Goal: Task Accomplishment & Management: Use online tool/utility

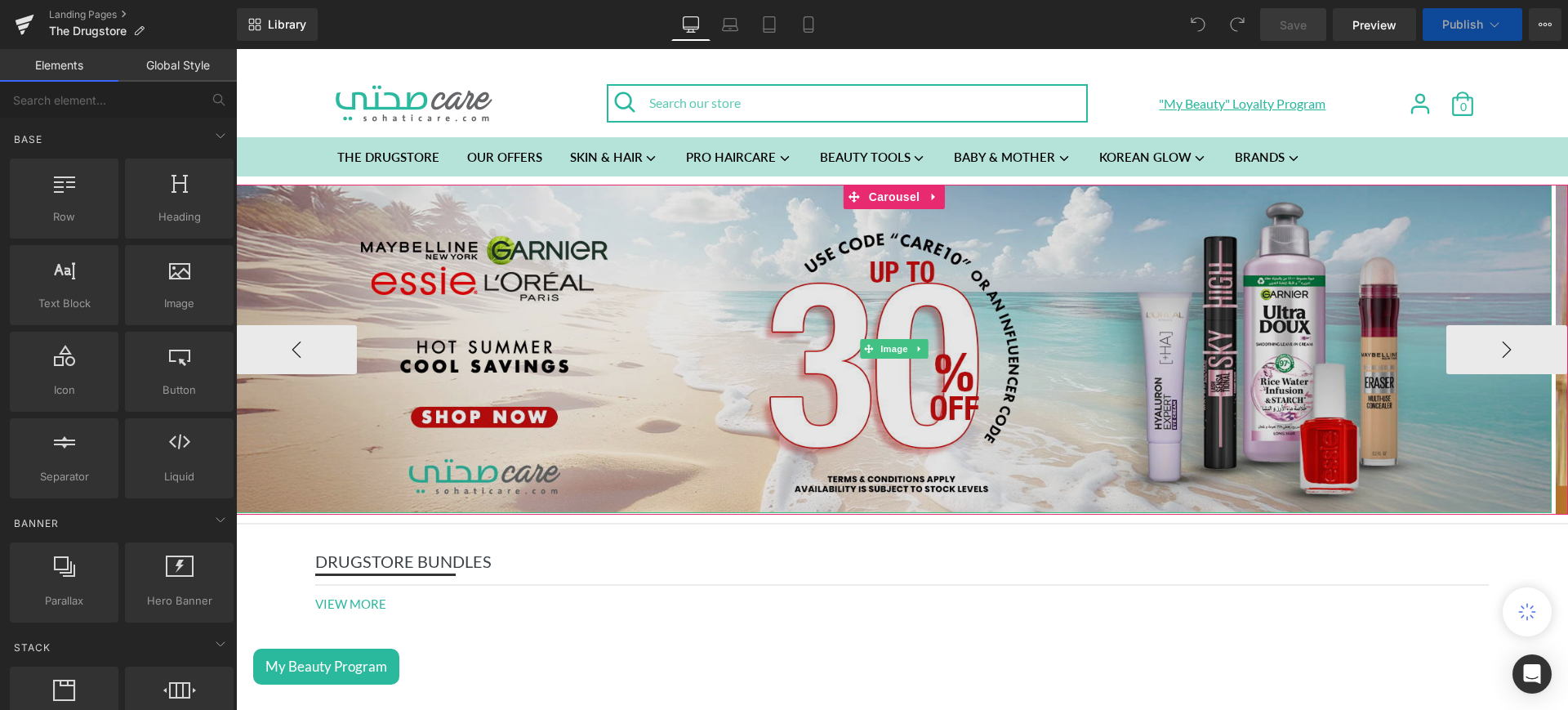
drag, startPoint x: 822, startPoint y: 282, endPoint x: 871, endPoint y: 231, distance: 70.7
click at [822, 282] on img at bounding box center [893, 349] width 1315 height 329
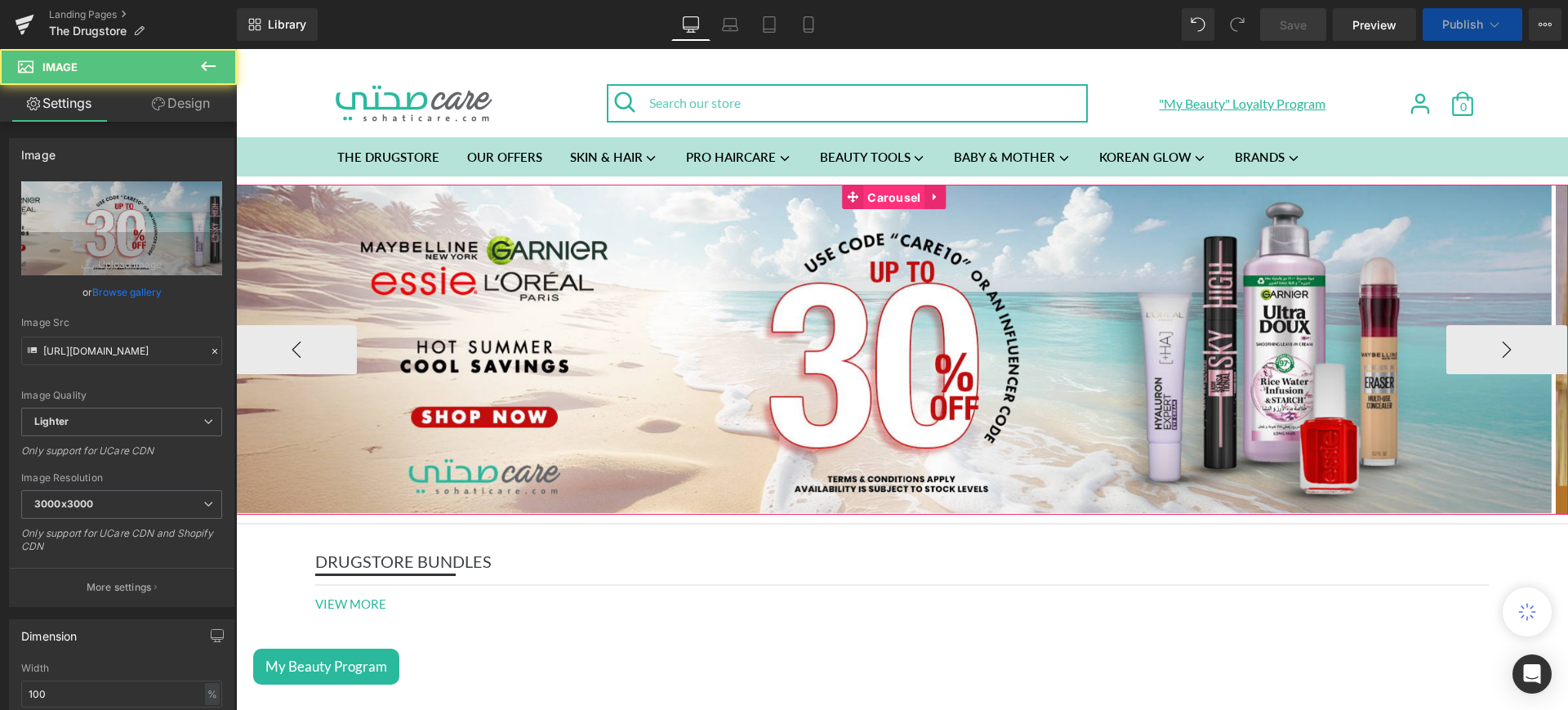
click at [894, 199] on span "Carousel" at bounding box center [893, 197] width 61 height 24
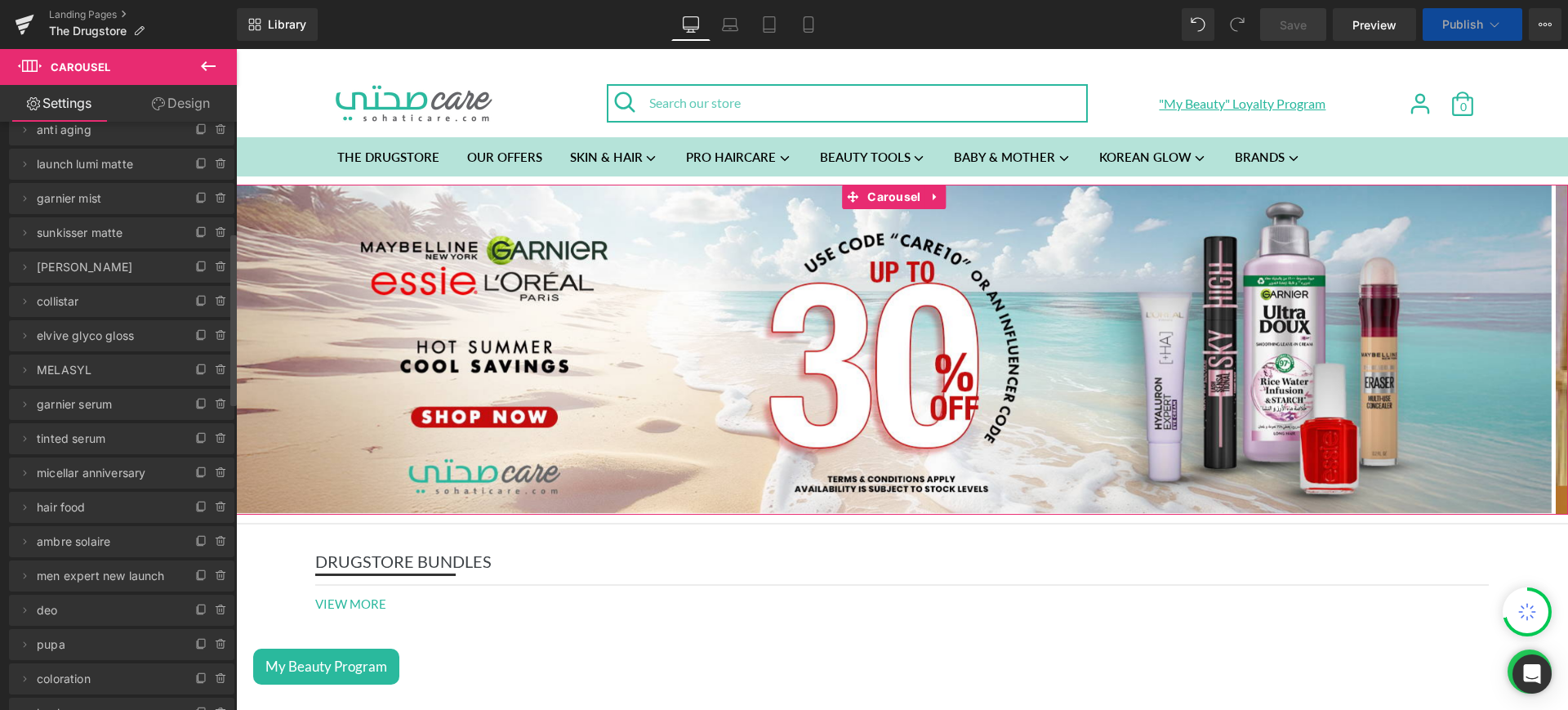
scroll to position [408, 0]
click at [219, 466] on icon at bounding box center [221, 470] width 14 height 14
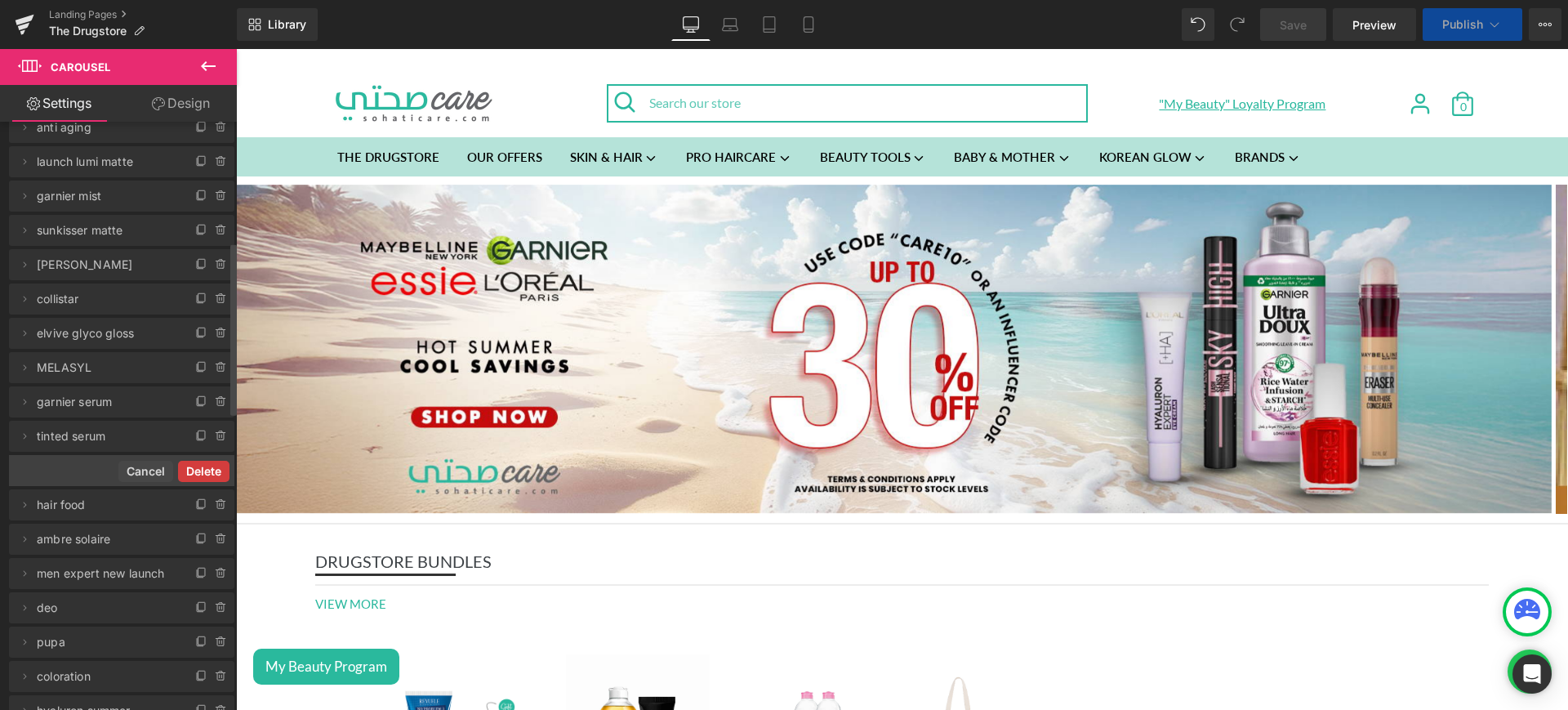
click at [204, 464] on button "Delete" at bounding box center [203, 471] width 51 height 21
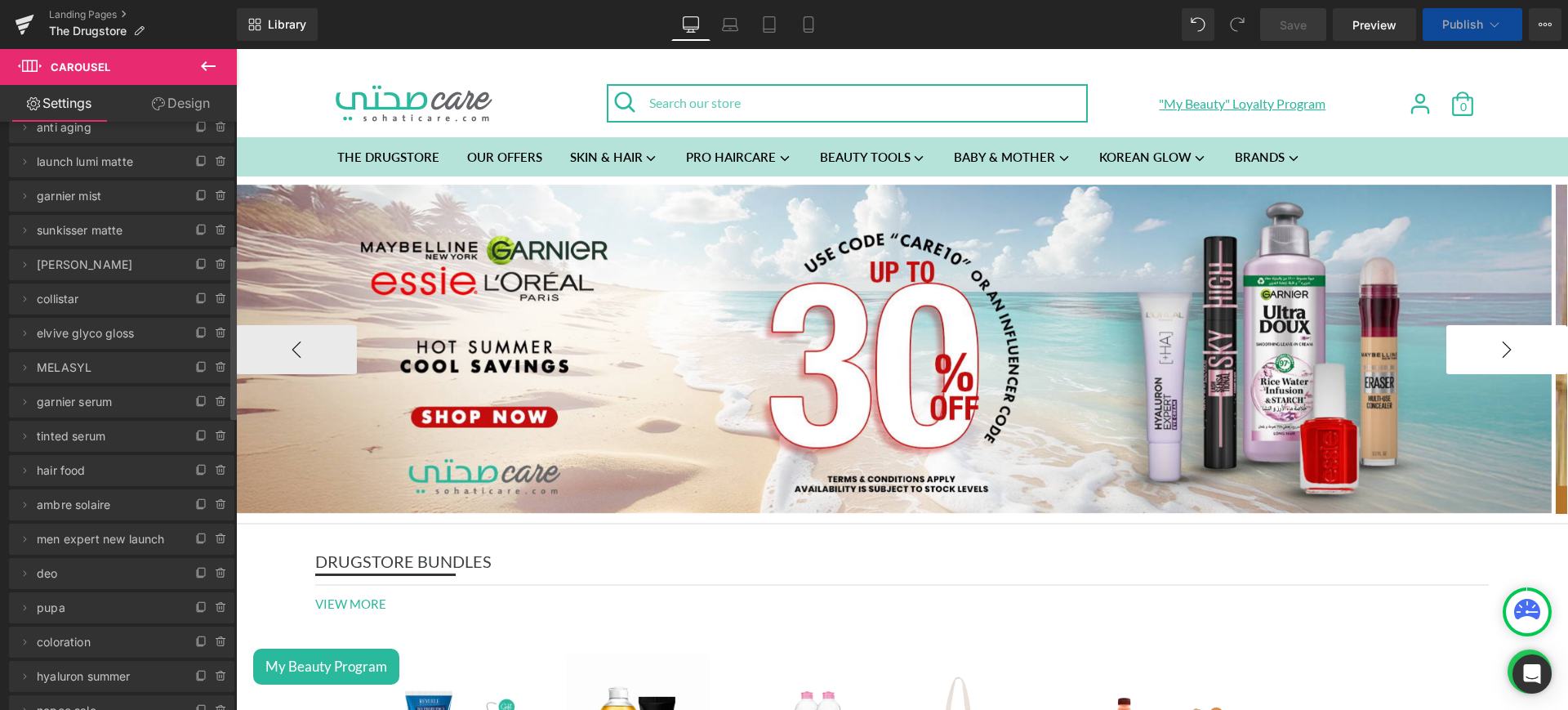
click at [1446, 356] on button "›" at bounding box center [1506, 350] width 121 height 49
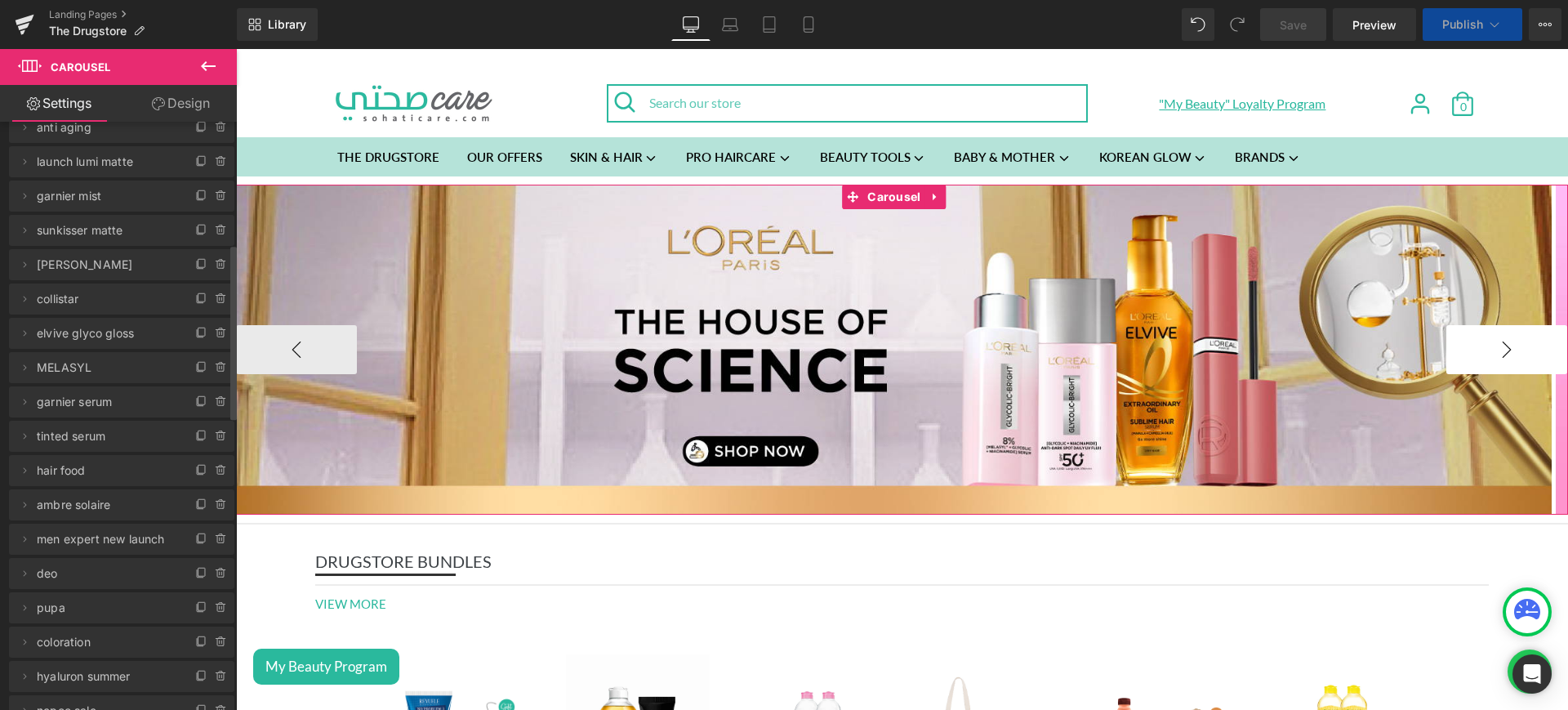
click at [1446, 356] on button "›" at bounding box center [1506, 350] width 121 height 49
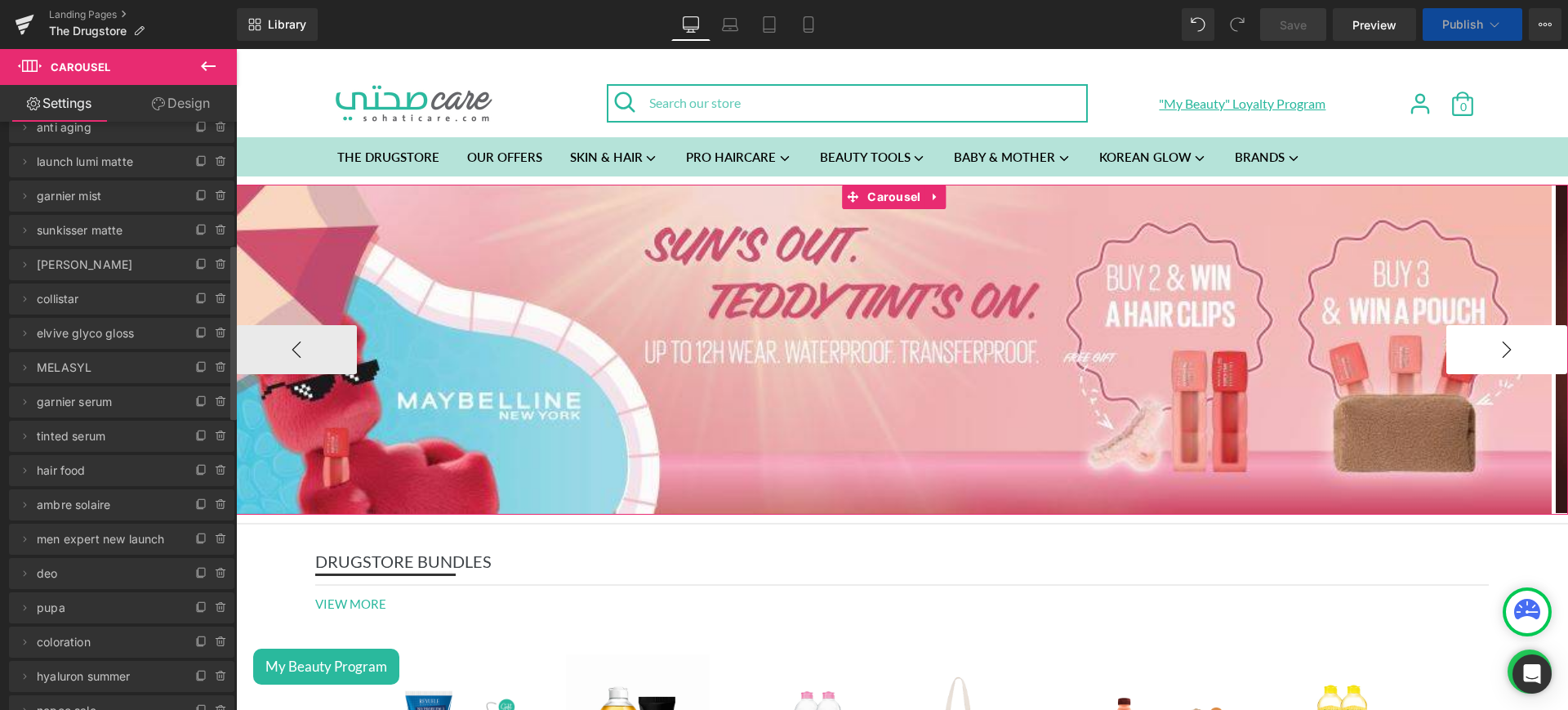
click at [1446, 356] on button "›" at bounding box center [1506, 350] width 121 height 49
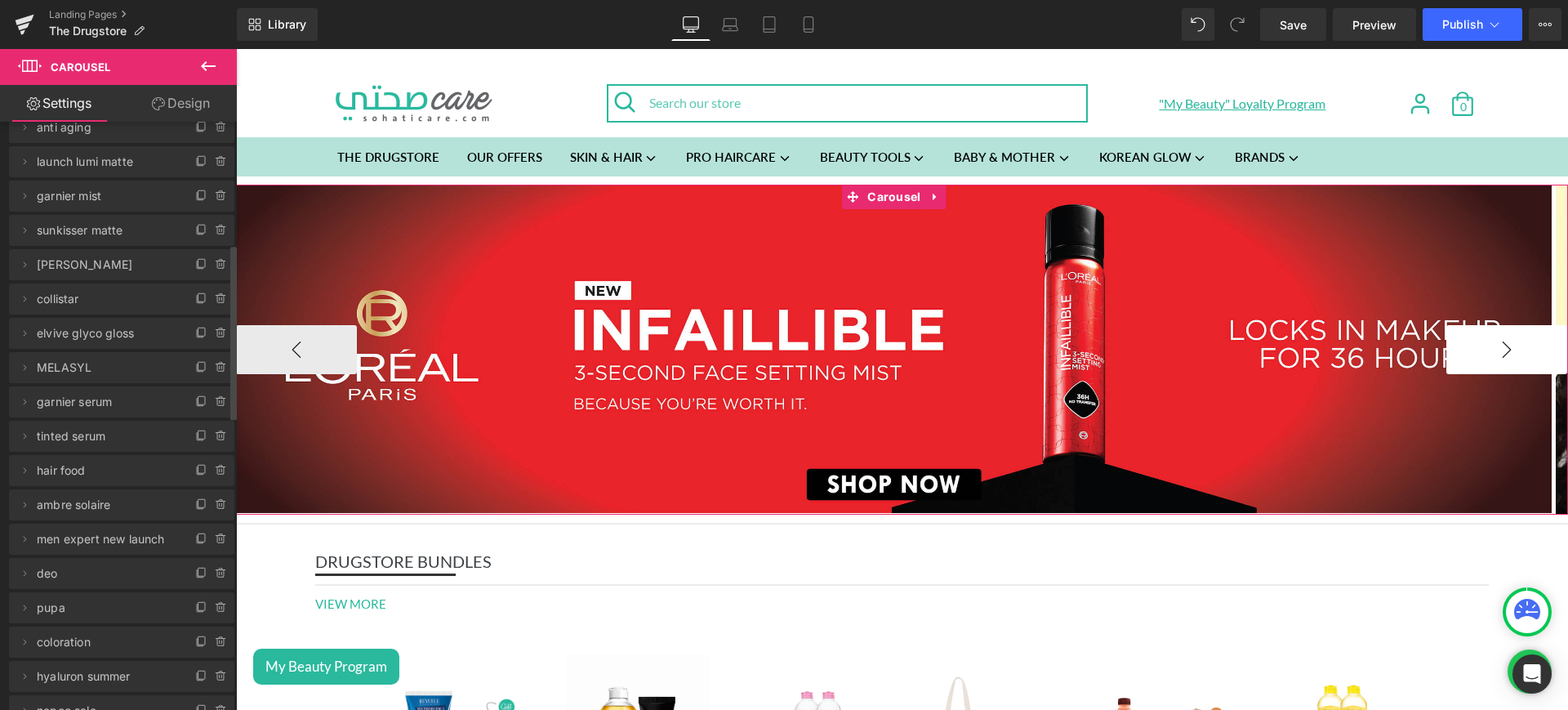
click at [1446, 356] on button "›" at bounding box center [1506, 350] width 121 height 49
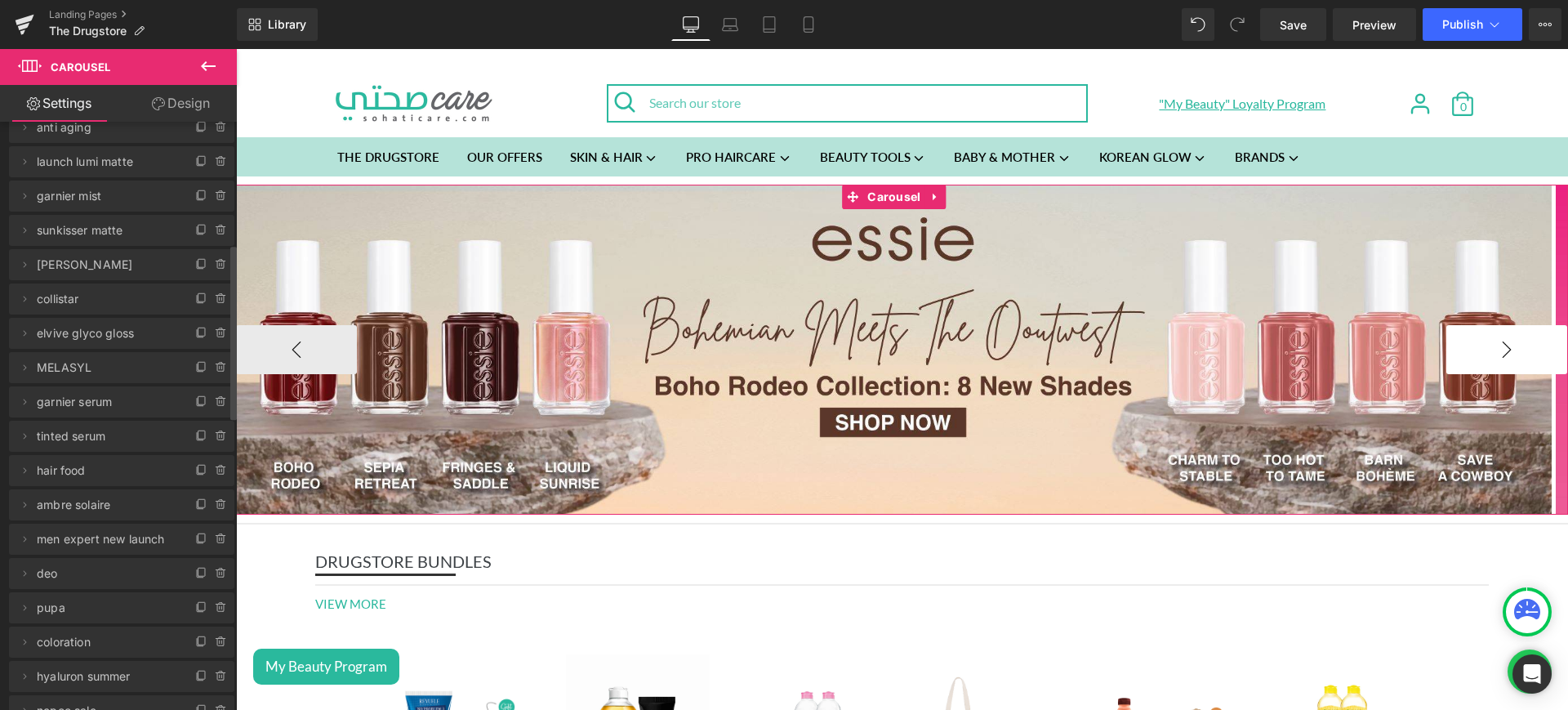
click at [1446, 356] on button "›" at bounding box center [1506, 350] width 121 height 49
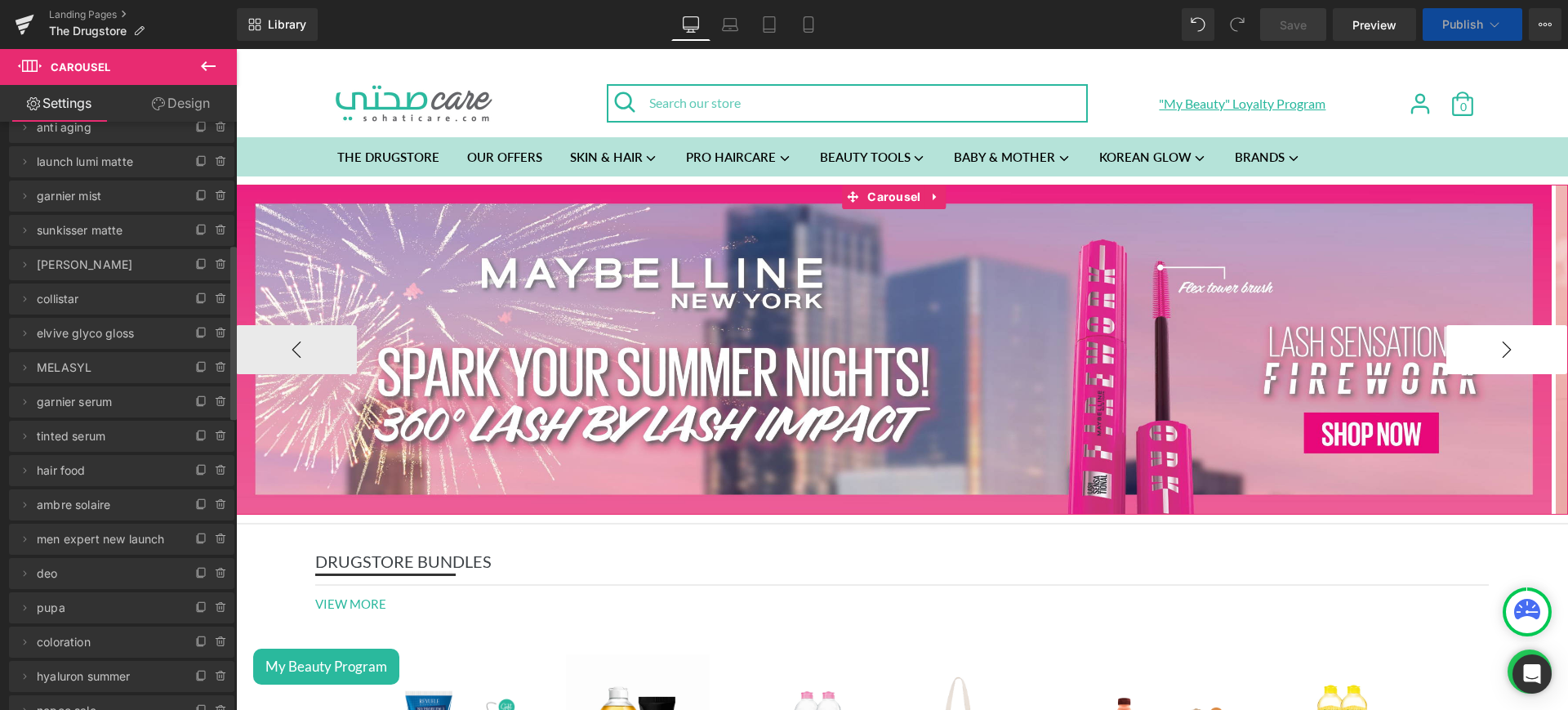
click at [1446, 356] on button "›" at bounding box center [1506, 350] width 121 height 49
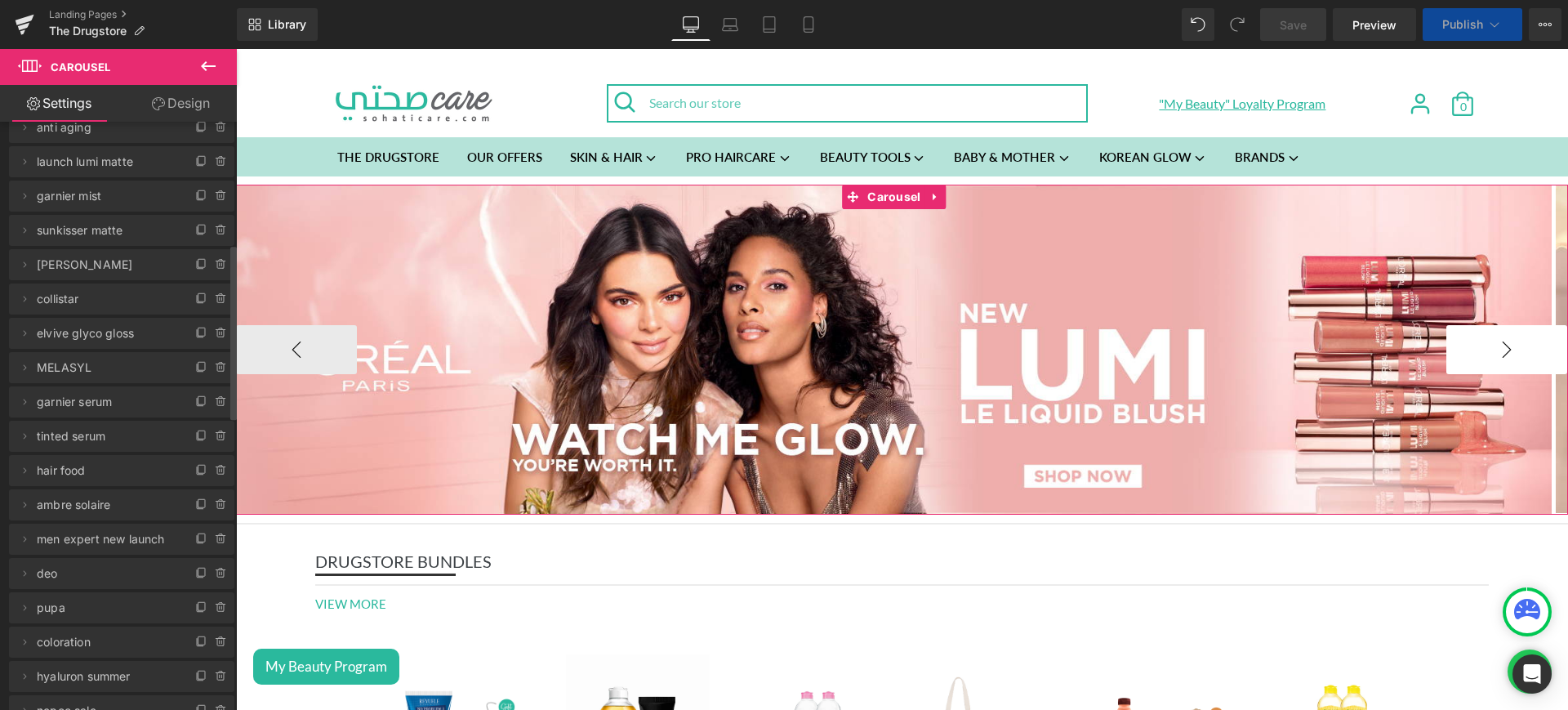
click at [1446, 356] on button "›" at bounding box center [1506, 350] width 121 height 49
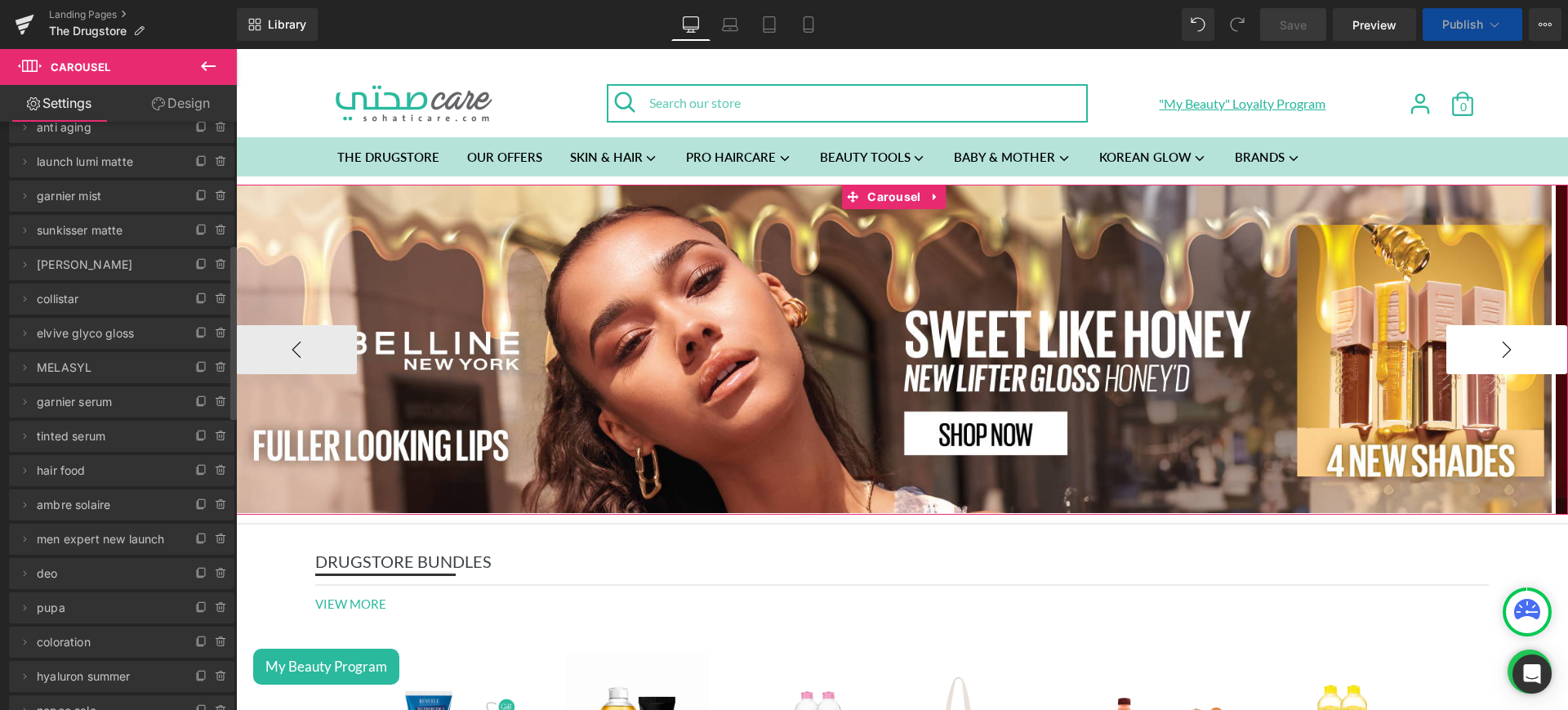
click at [1446, 356] on button "›" at bounding box center [1506, 350] width 121 height 49
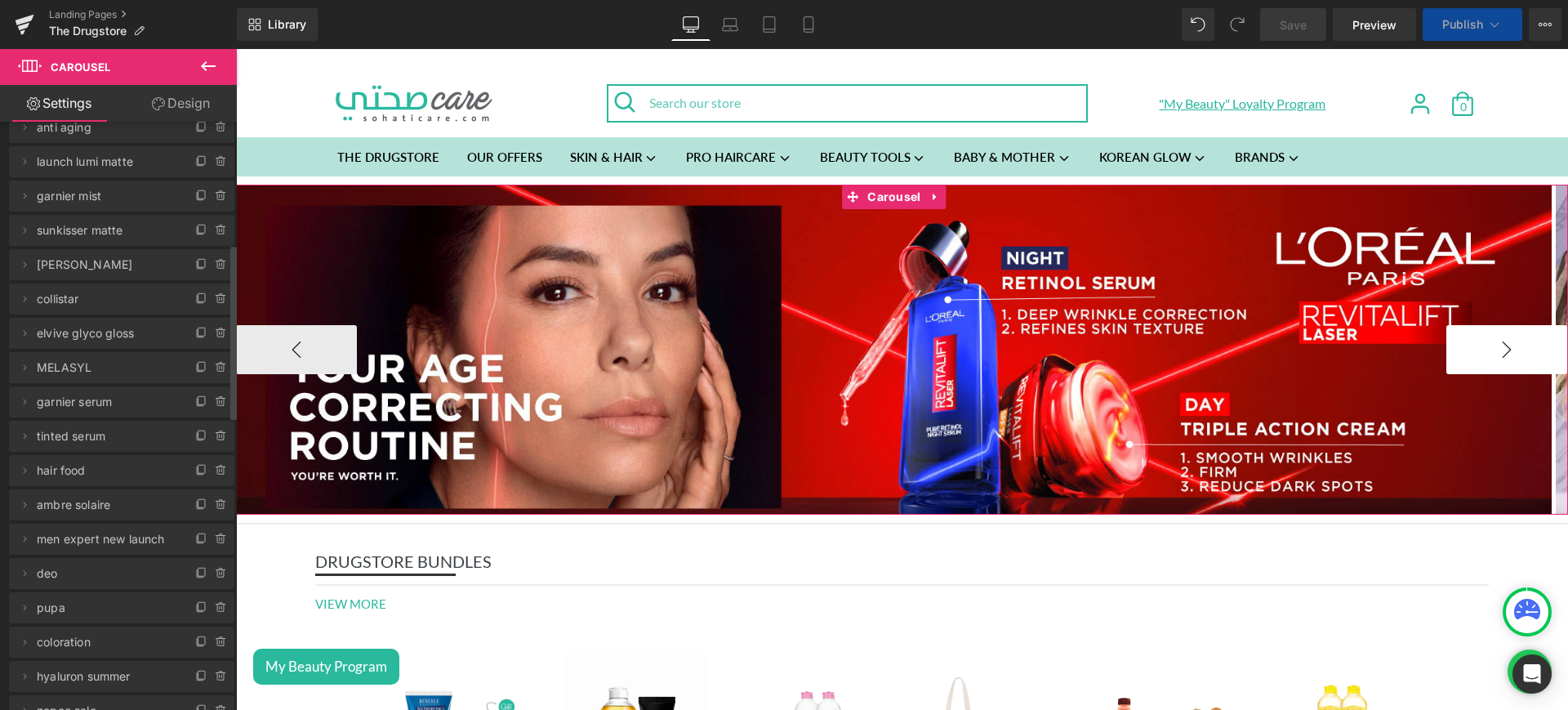
click at [1446, 356] on button "›" at bounding box center [1506, 350] width 121 height 49
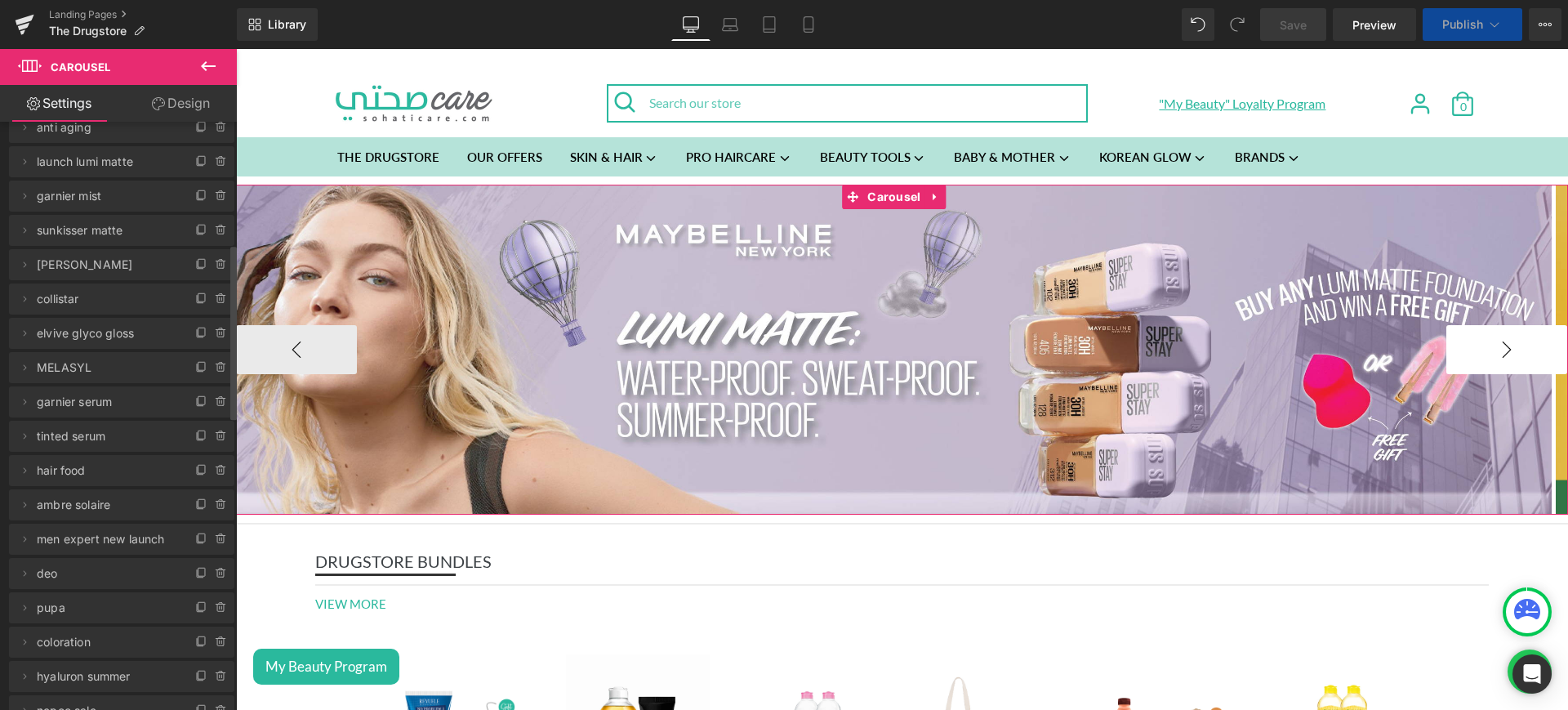
click at [1446, 356] on button "›" at bounding box center [1506, 350] width 121 height 49
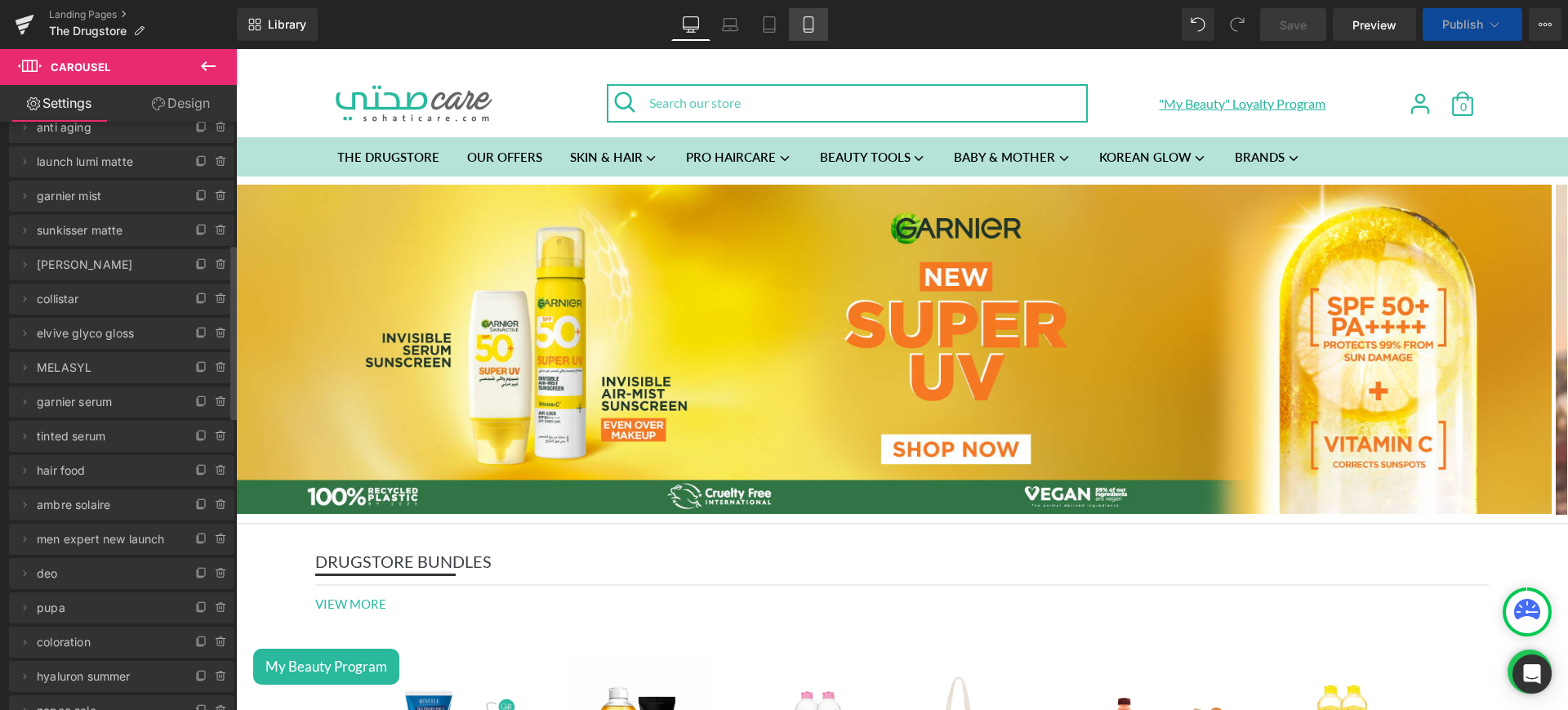
click at [812, 24] on icon at bounding box center [808, 24] width 16 height 16
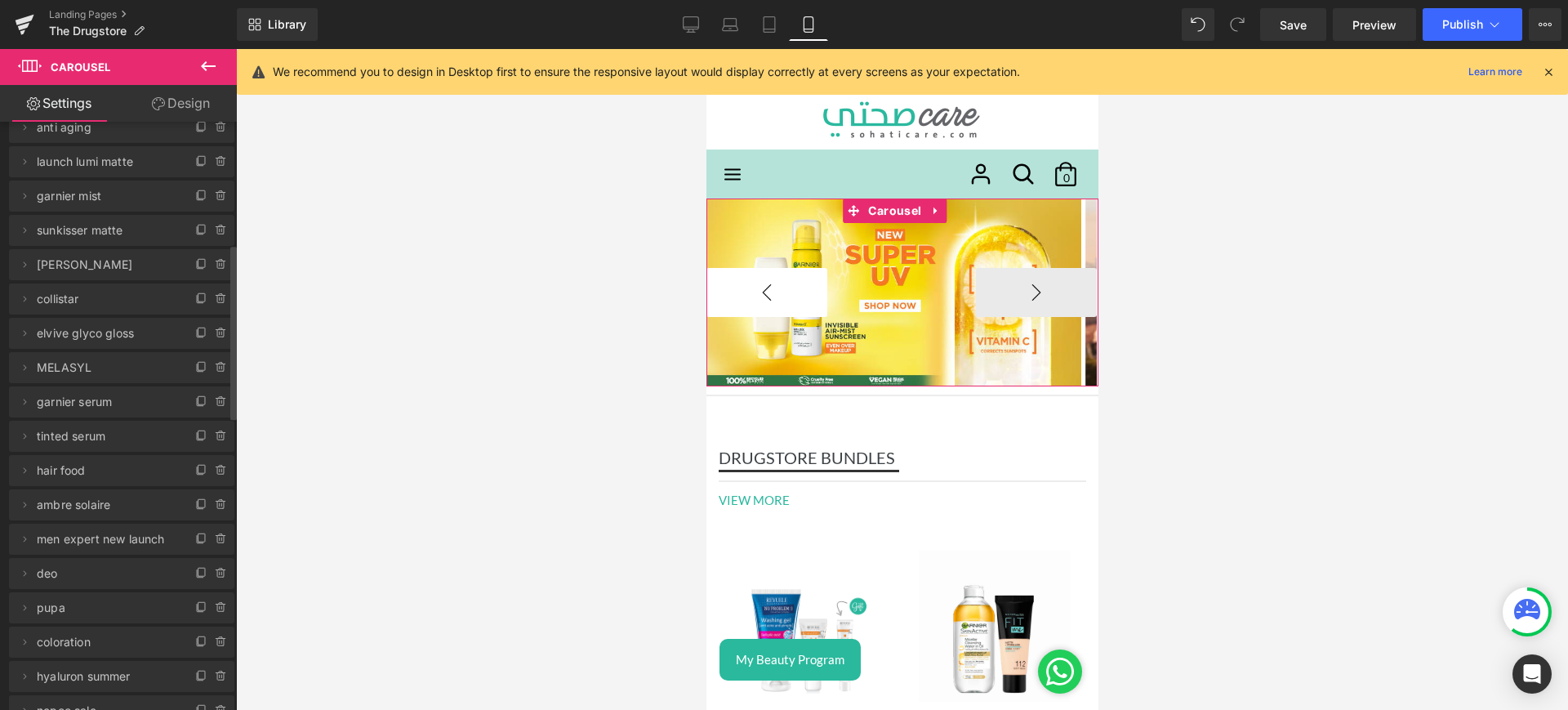
click at [760, 276] on button "‹" at bounding box center [766, 292] width 121 height 49
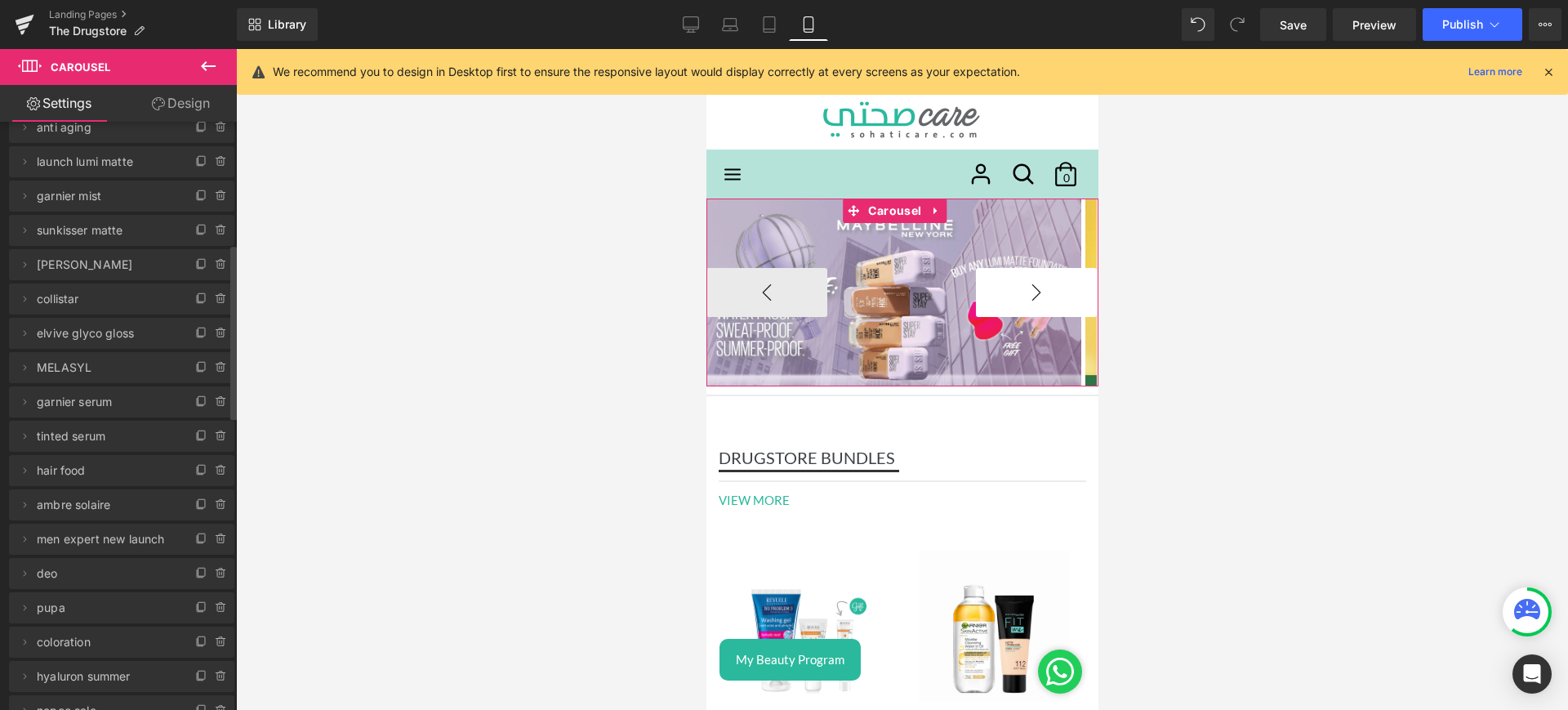
click at [1005, 293] on button "›" at bounding box center [1035, 292] width 121 height 49
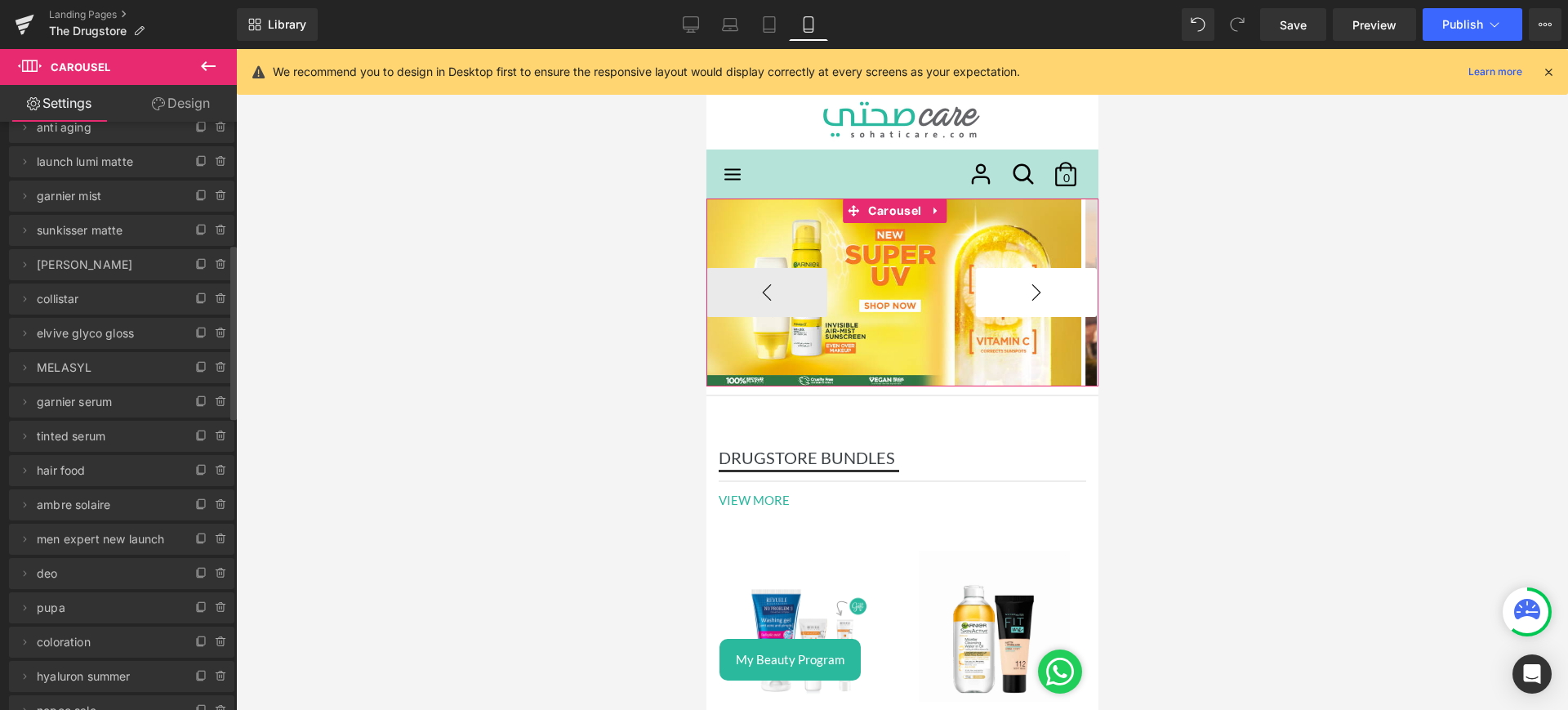
click at [1005, 293] on button "›" at bounding box center [1035, 292] width 121 height 49
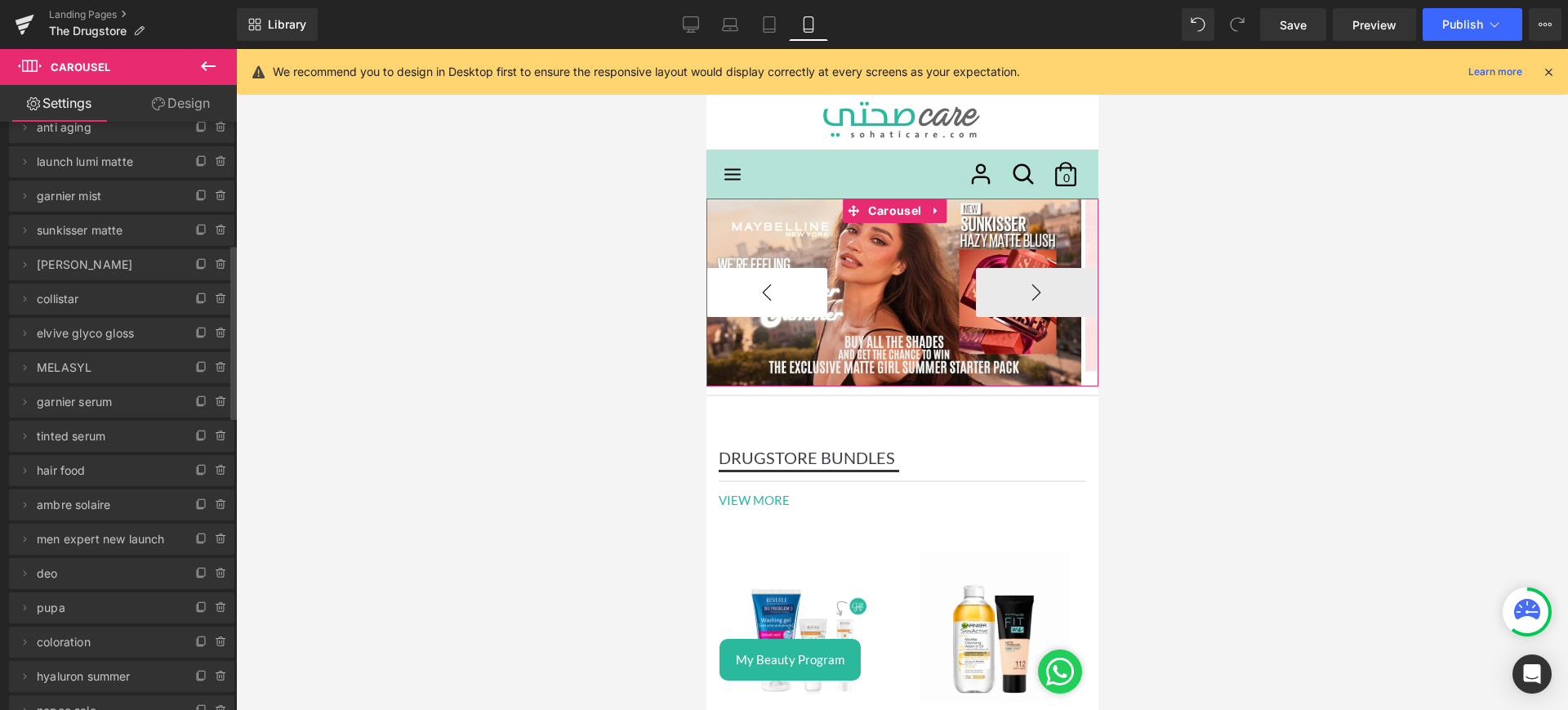
click at [792, 282] on button "‹" at bounding box center [766, 292] width 121 height 49
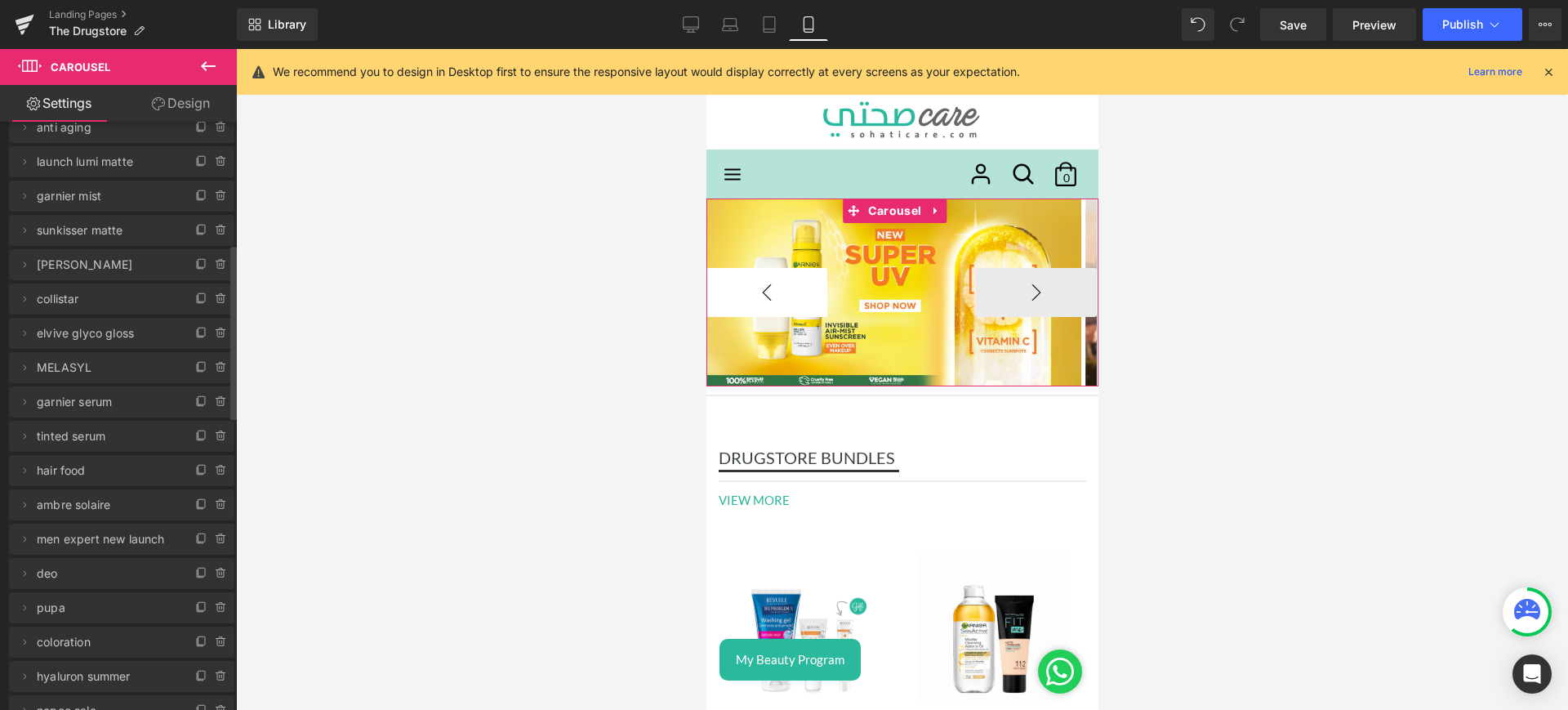
click at [792, 282] on button "‹" at bounding box center [766, 292] width 121 height 49
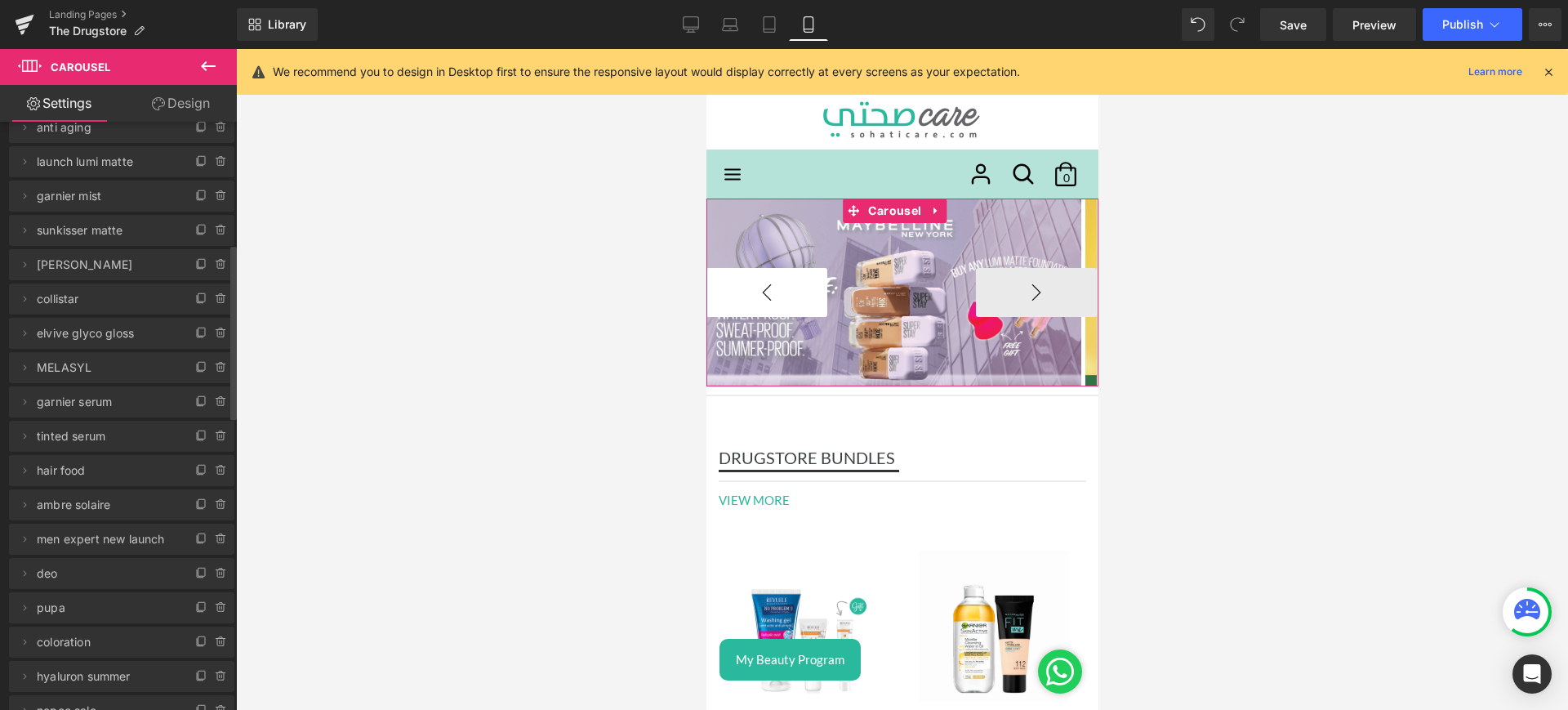
click at [799, 277] on button "‹" at bounding box center [766, 292] width 121 height 49
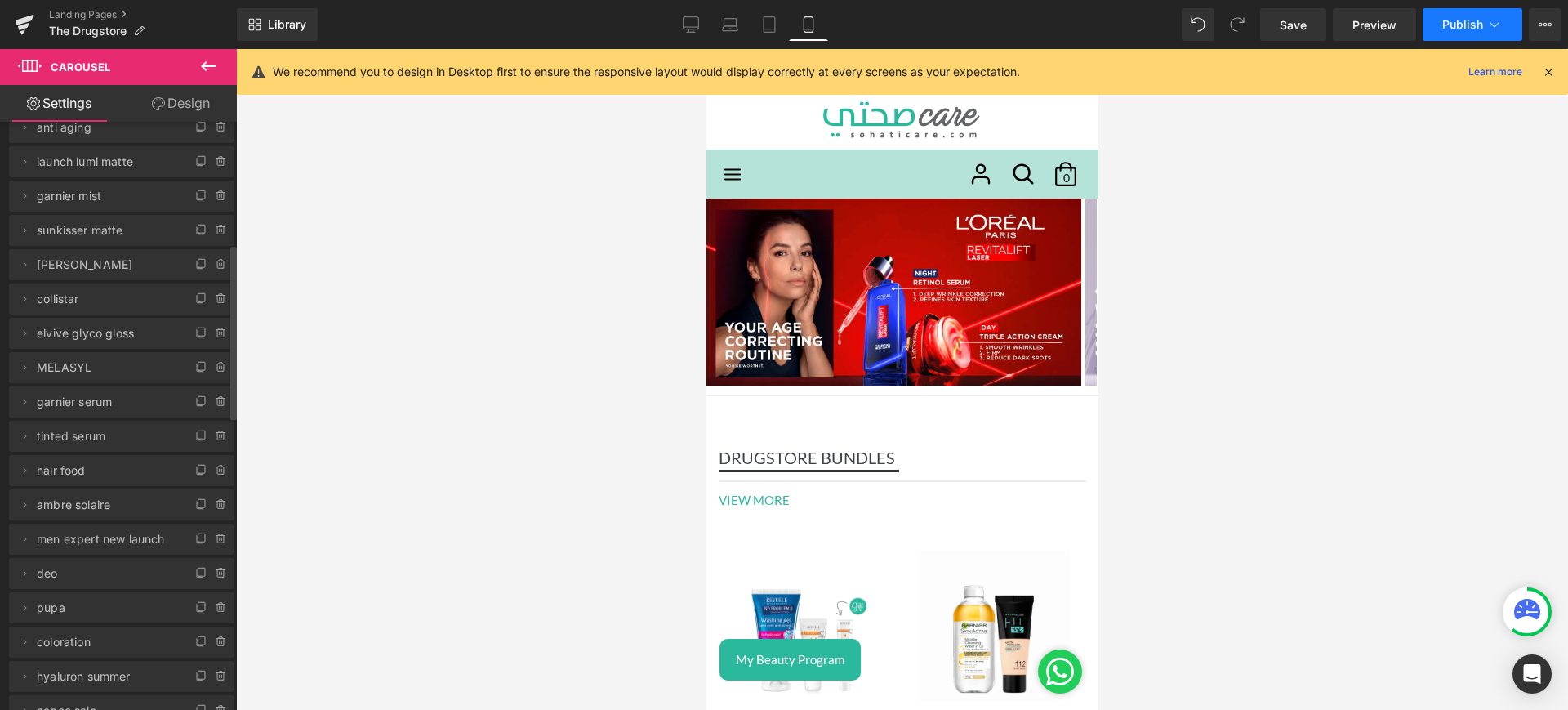
click at [1456, 10] on button "Publish" at bounding box center [1471, 24] width 99 height 33
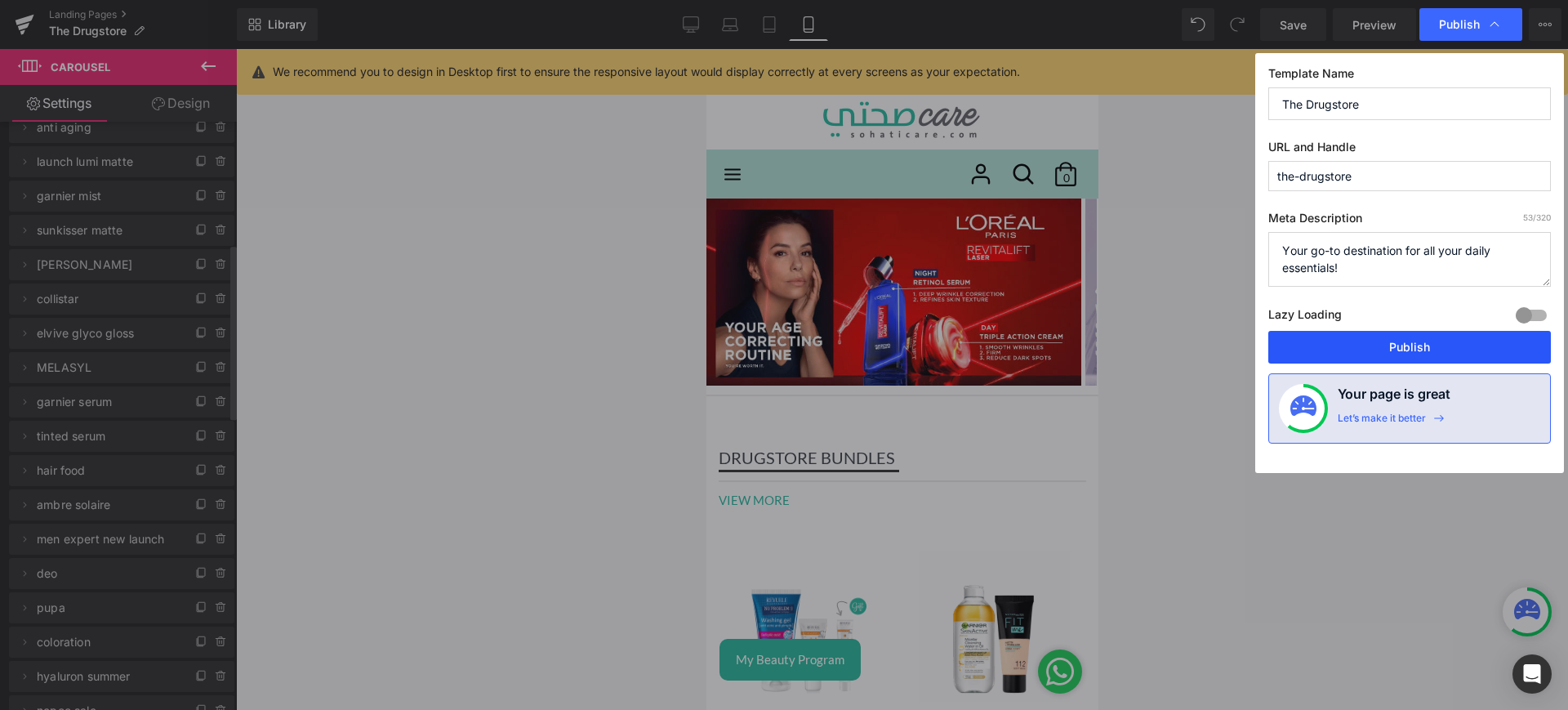
click at [1357, 343] on button "Publish" at bounding box center [1409, 348] width 283 height 33
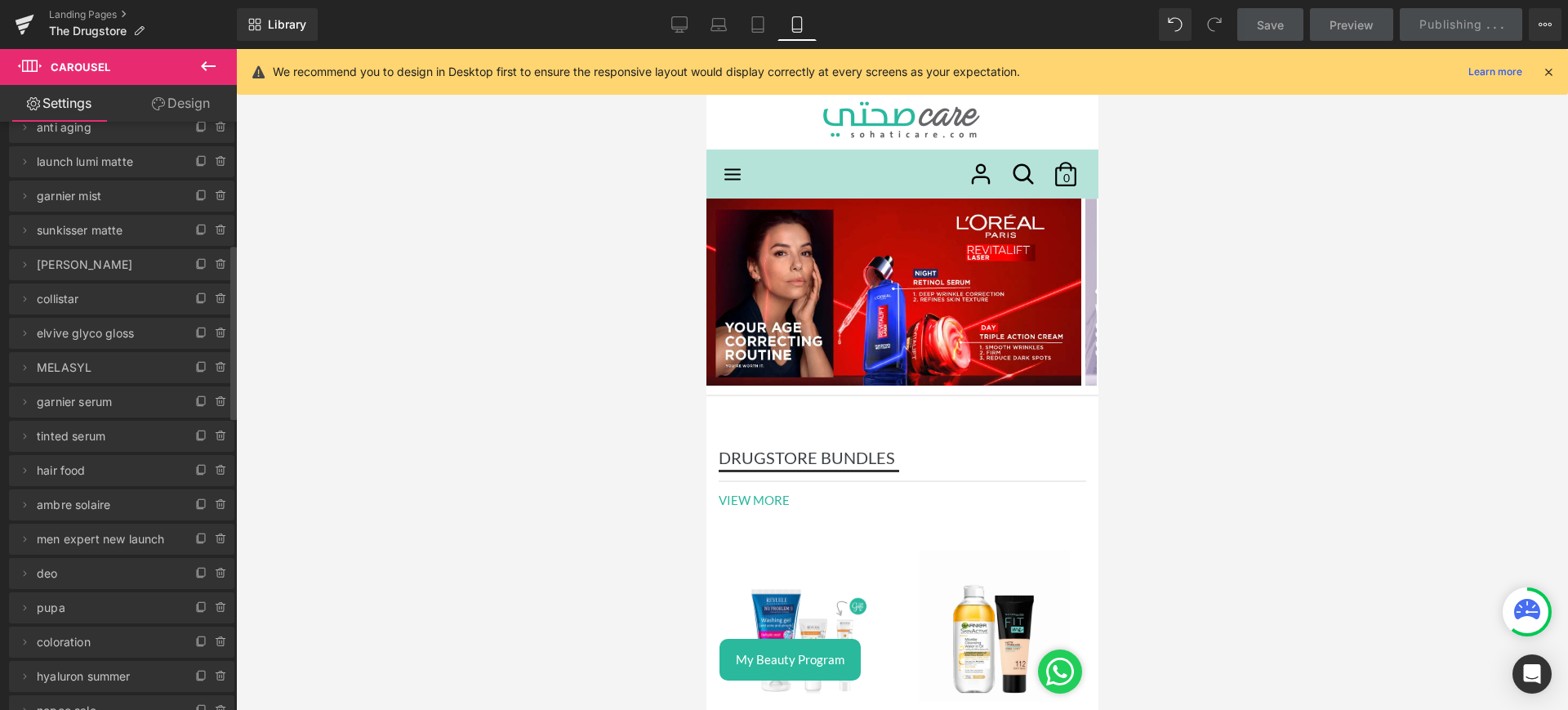
scroll to position [615, 0]
